Goal: Information Seeking & Learning: Learn about a topic

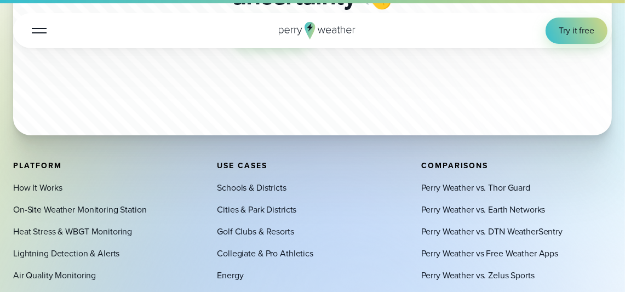
scroll to position [8970, 0]
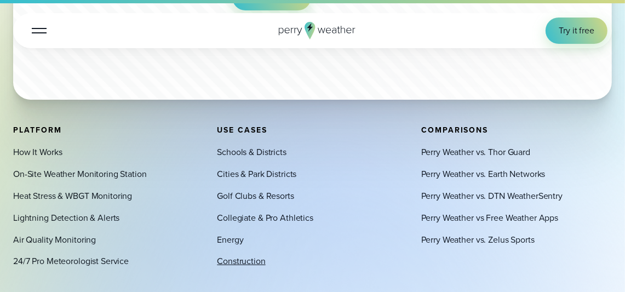
click at [249, 268] on link "Construction" at bounding box center [241, 261] width 48 height 13
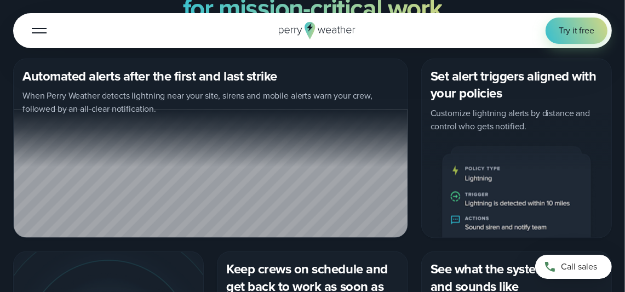
scroll to position [1204, 0]
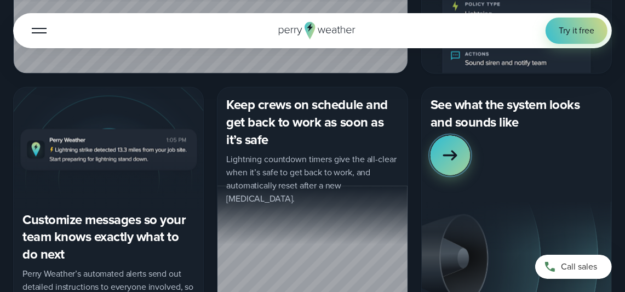
click at [449, 148] on icon at bounding box center [450, 156] width 22 height 22
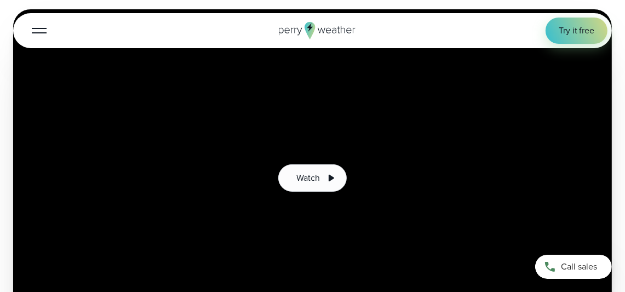
scroll to position [219, 0]
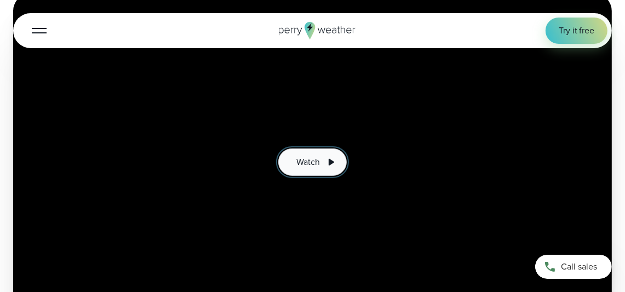
click at [304, 160] on span "Watch" at bounding box center [307, 162] width 23 height 13
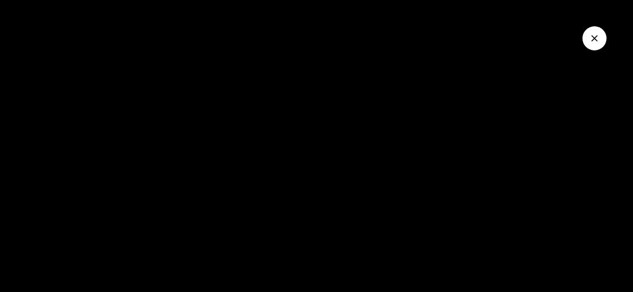
click at [596, 37] on icon "Close Video" at bounding box center [594, 38] width 7 height 7
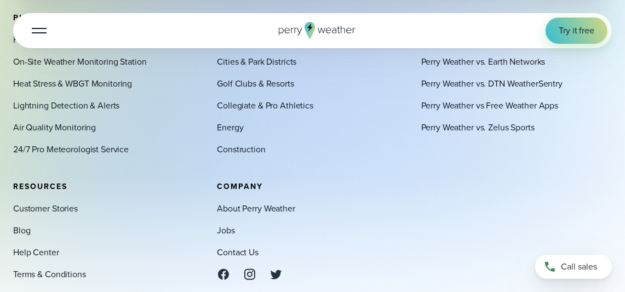
scroll to position [6626, 0]
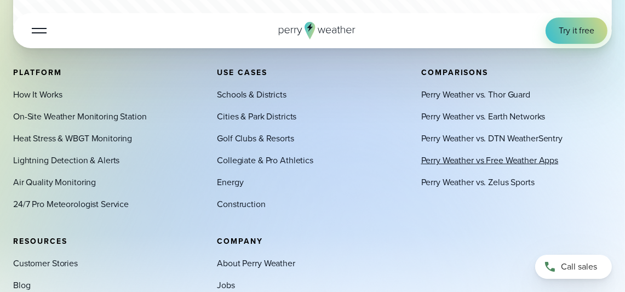
click at [451, 167] on link "Perry Weather vs Free Weather Apps" at bounding box center [489, 160] width 137 height 13
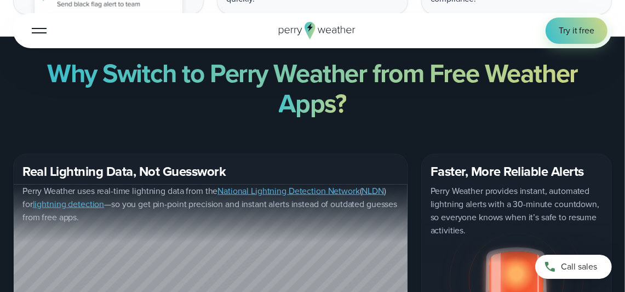
scroll to position [1095, 0]
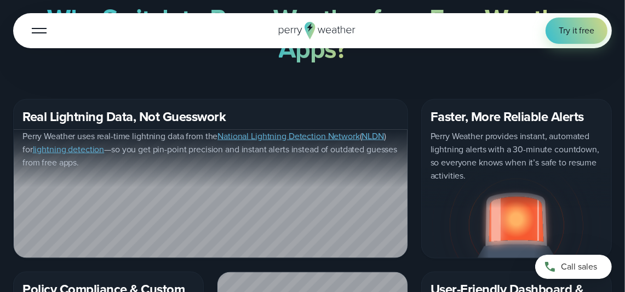
click at [257, 130] on link "National Lightning Detection Network" at bounding box center [288, 136] width 142 height 13
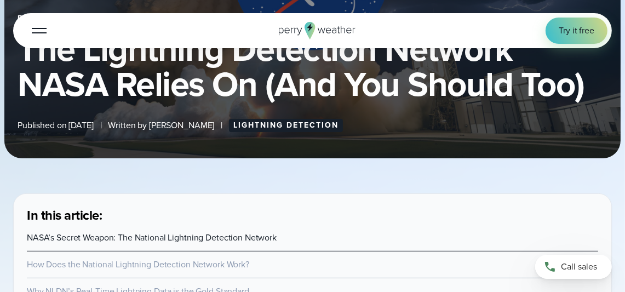
scroll to position [273, 0]
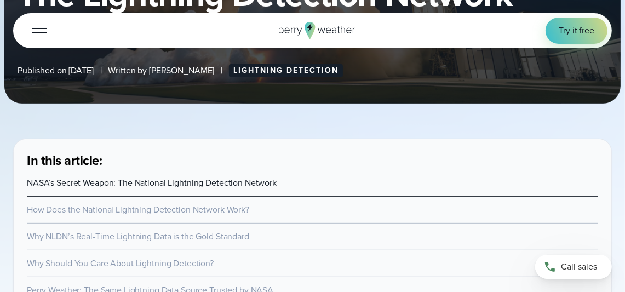
click at [214, 176] on link "NASA’s Secret Weapon: The National Lightning Detection Network" at bounding box center [152, 182] width 250 height 13
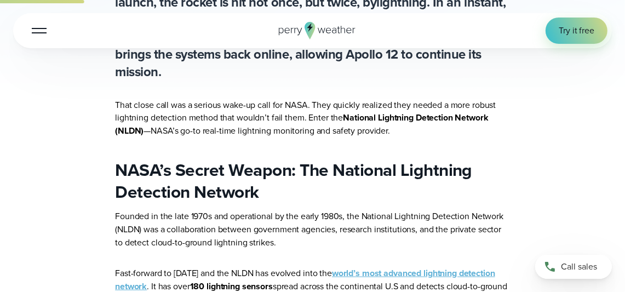
scroll to position [686, 0]
